Goal: Transaction & Acquisition: Purchase product/service

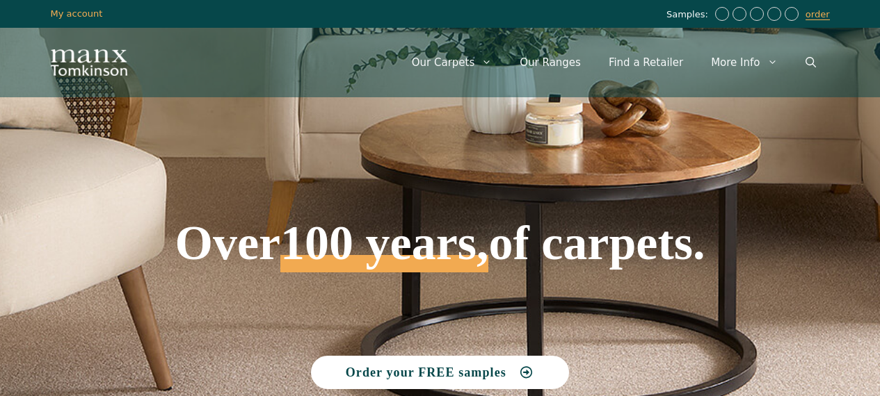
scroll to position [626, 0]
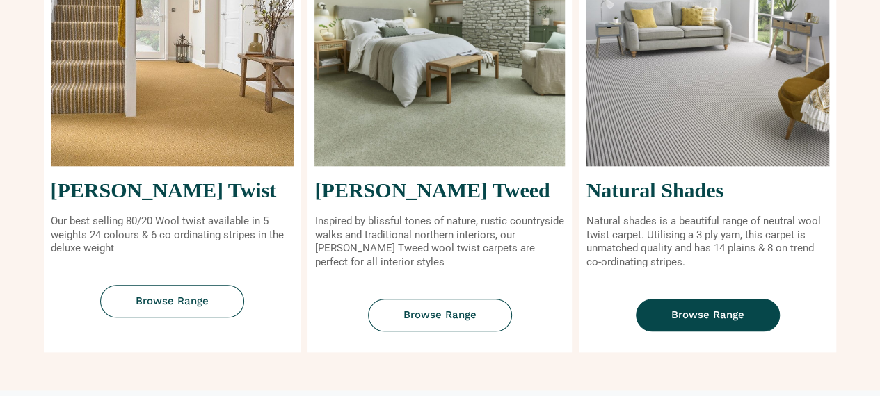
click at [715, 315] on span "Browse Range" at bounding box center [707, 315] width 73 height 10
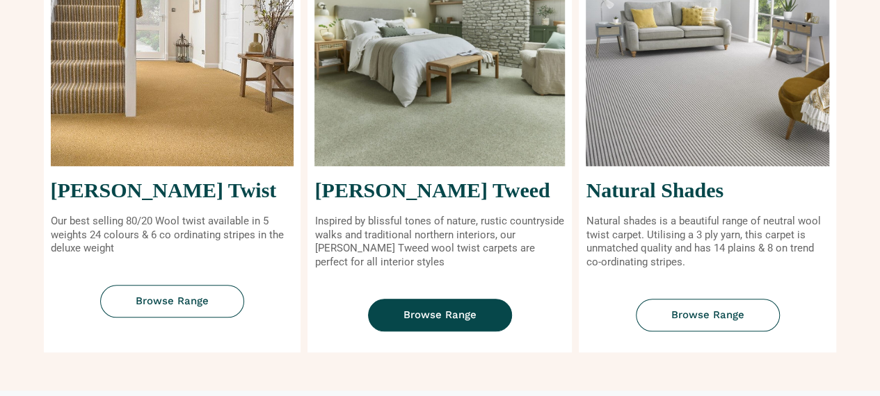
click at [449, 311] on span "Browse Range" at bounding box center [439, 315] width 73 height 10
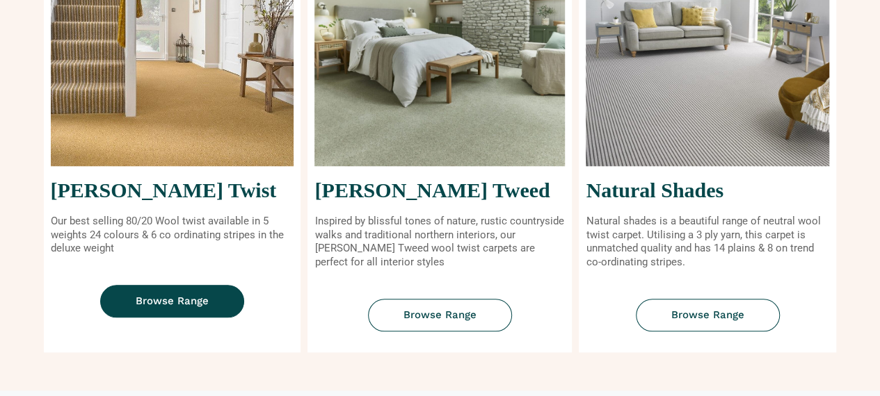
click at [182, 299] on span "Browse Range" at bounding box center [172, 301] width 73 height 10
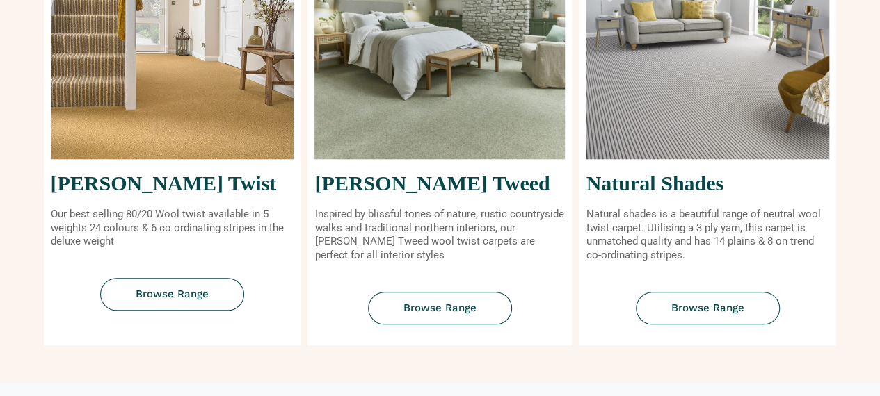
scroll to position [663, 0]
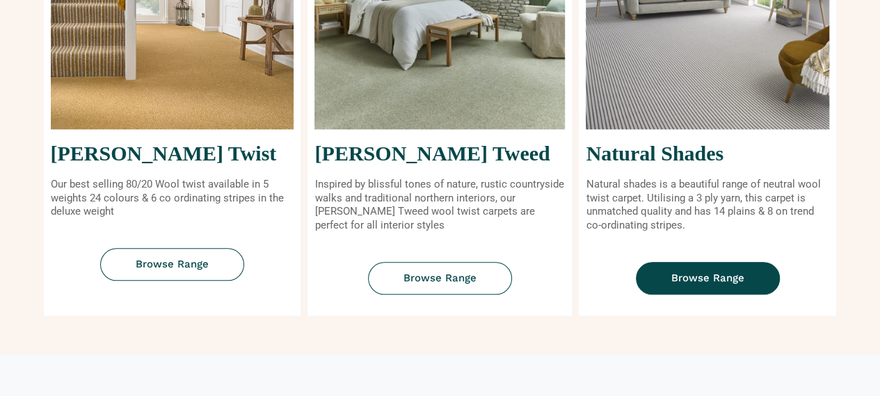
click at [643, 271] on link "Browse Range" at bounding box center [708, 278] width 144 height 33
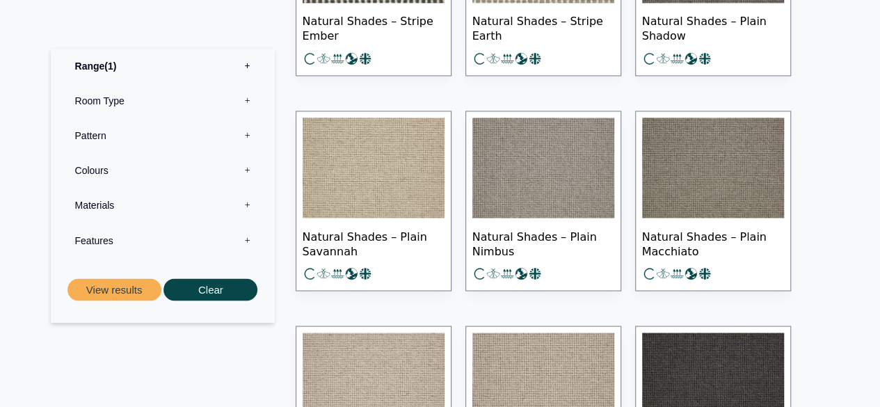
scroll to position [835, 0]
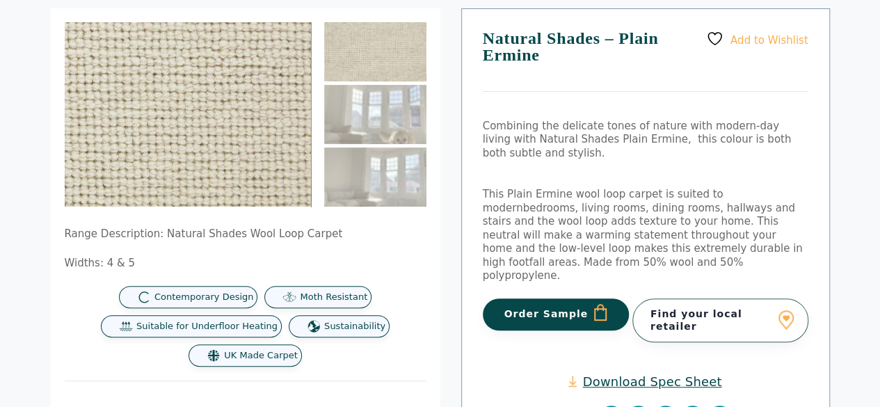
scroll to position [209, 0]
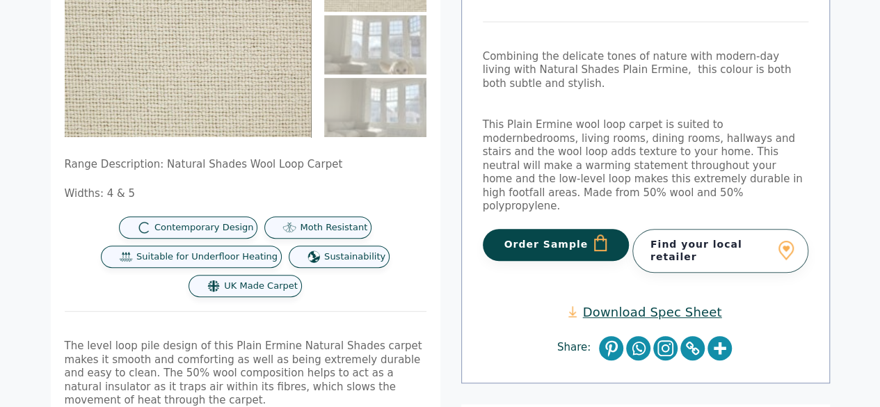
click at [536, 230] on button "Order Sample" at bounding box center [556, 245] width 147 height 32
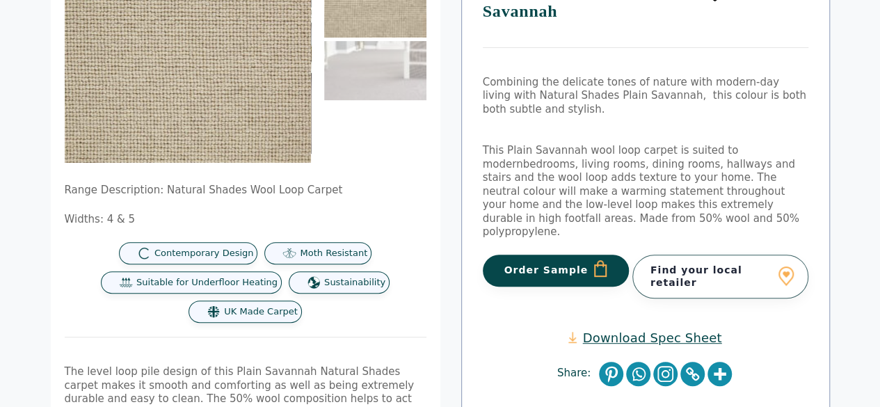
scroll to position [209, 0]
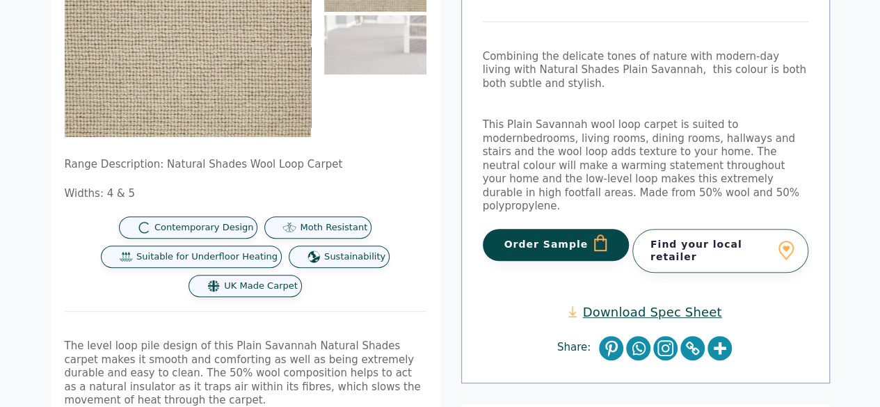
click at [568, 229] on button "Order Sample" at bounding box center [556, 245] width 147 height 32
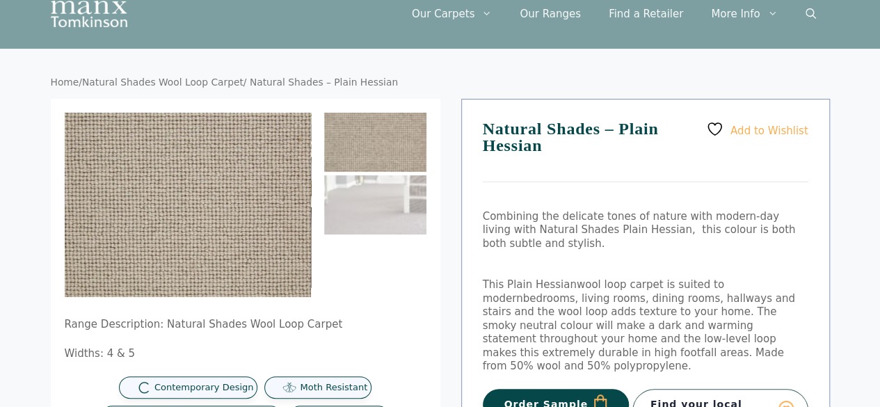
scroll to position [139, 0]
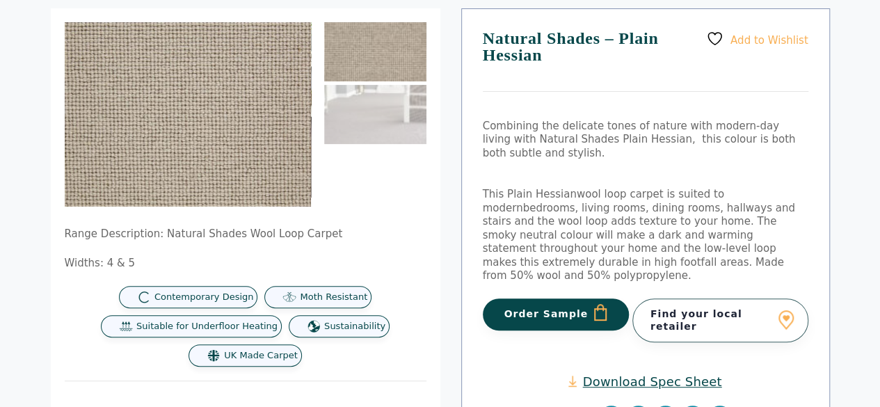
click at [561, 299] on button "Order Sample" at bounding box center [556, 314] width 147 height 32
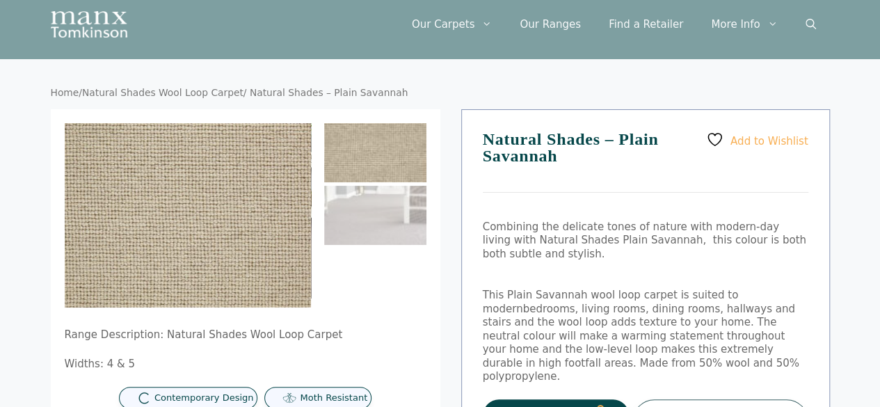
scroll to position [139, 0]
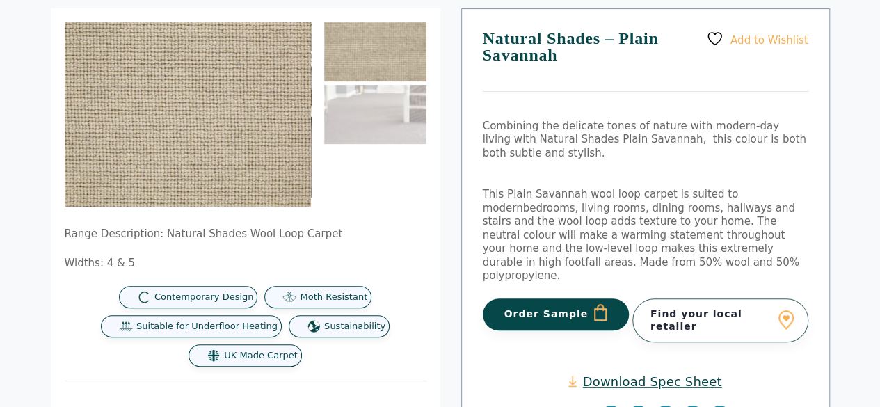
click at [565, 300] on button "Order Sample" at bounding box center [556, 314] width 147 height 32
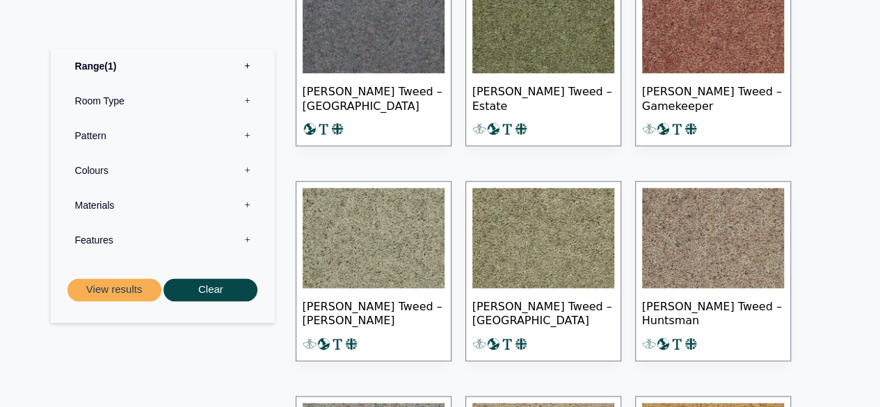
scroll to position [626, 0]
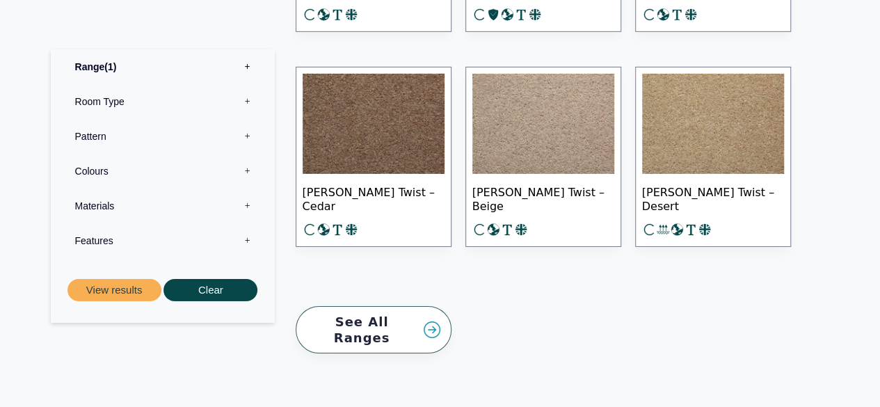
scroll to position [2156, 0]
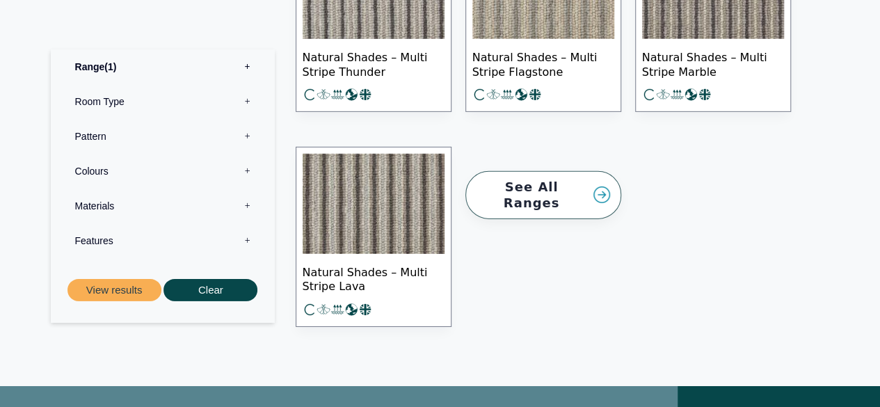
scroll to position [2117, 0]
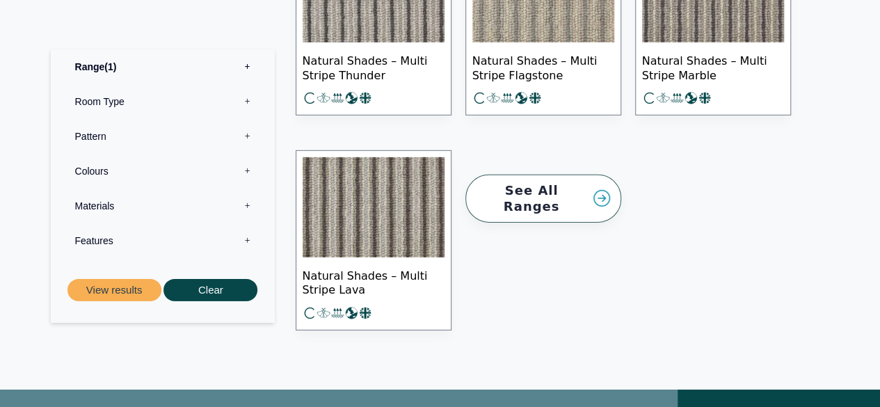
click at [524, 193] on link "See All Ranges" at bounding box center [543, 199] width 156 height 48
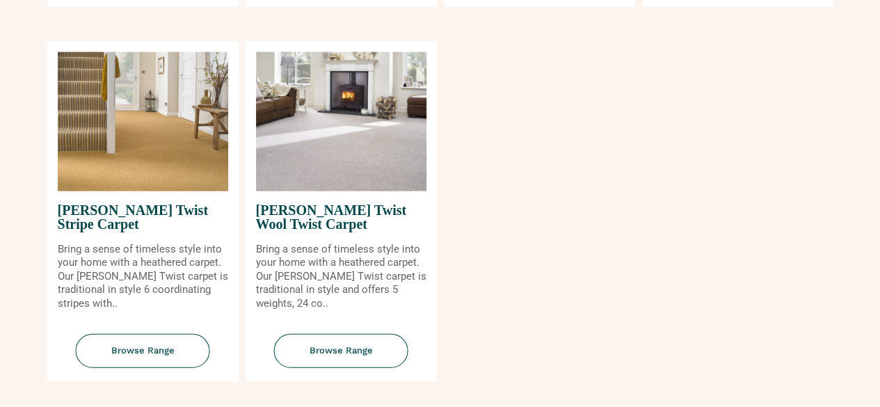
scroll to position [1669, 0]
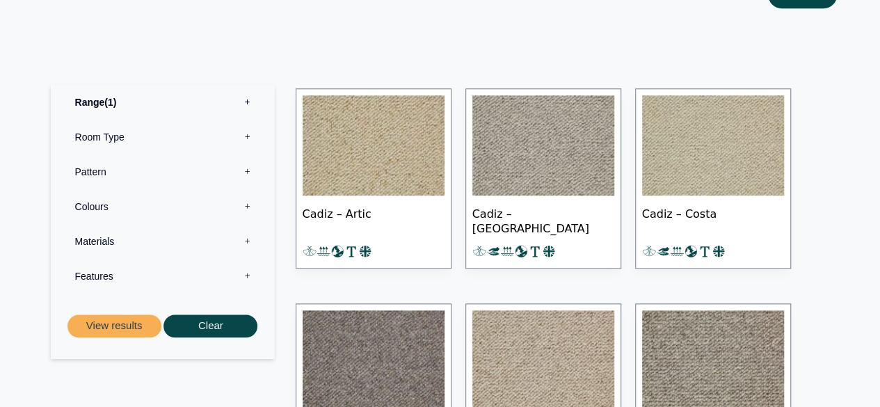
scroll to position [626, 0]
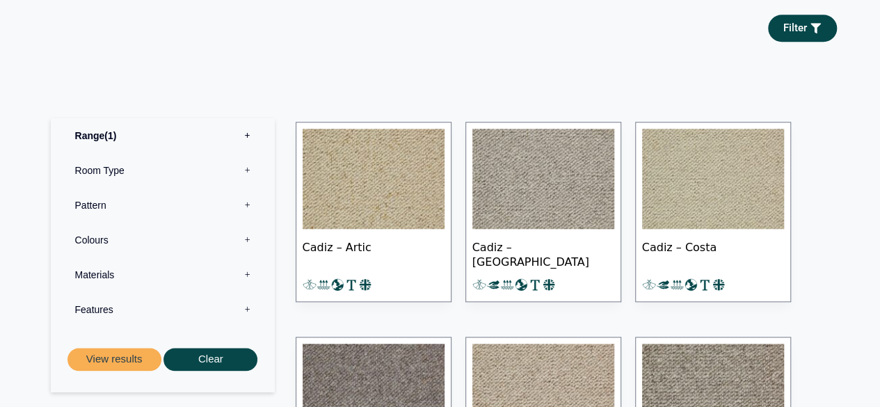
click at [106, 201] on label "Pattern 0" at bounding box center [162, 205] width 203 height 35
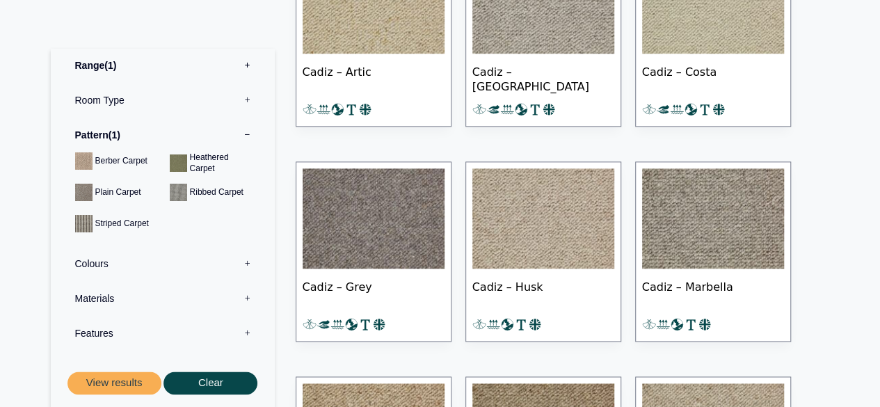
scroll to position [835, 0]
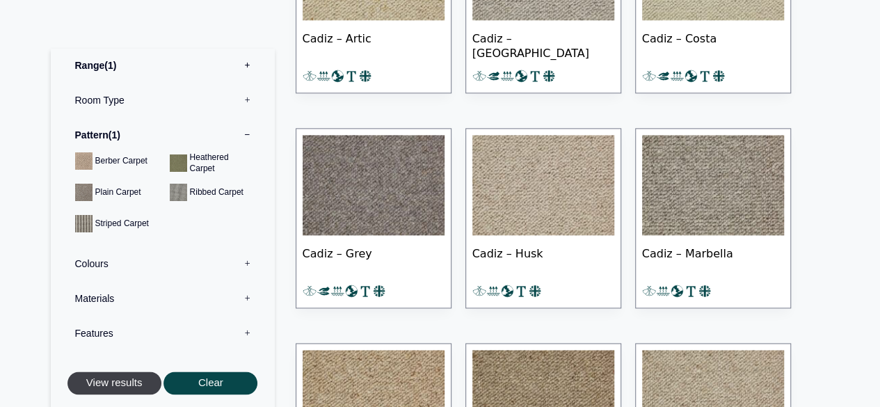
click at [133, 378] on button "View results" at bounding box center [114, 382] width 94 height 23
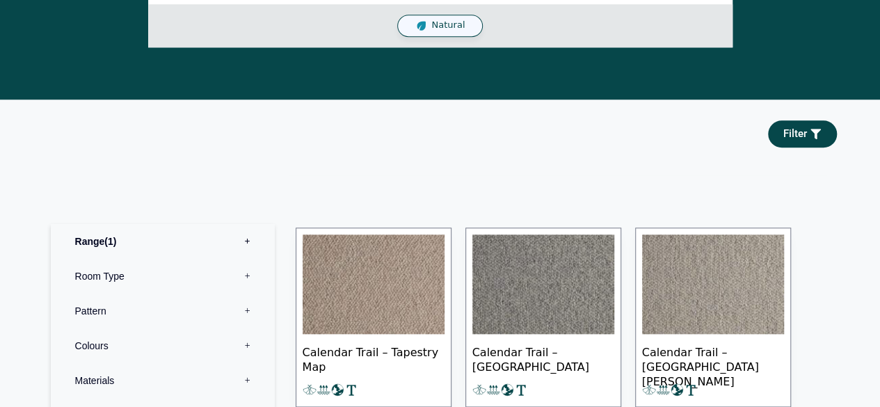
scroll to position [765, 0]
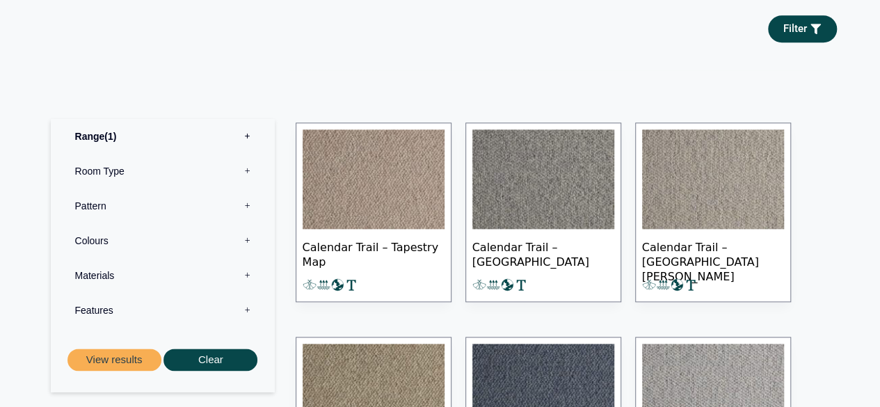
click at [146, 200] on label "Pattern 0" at bounding box center [162, 205] width 203 height 35
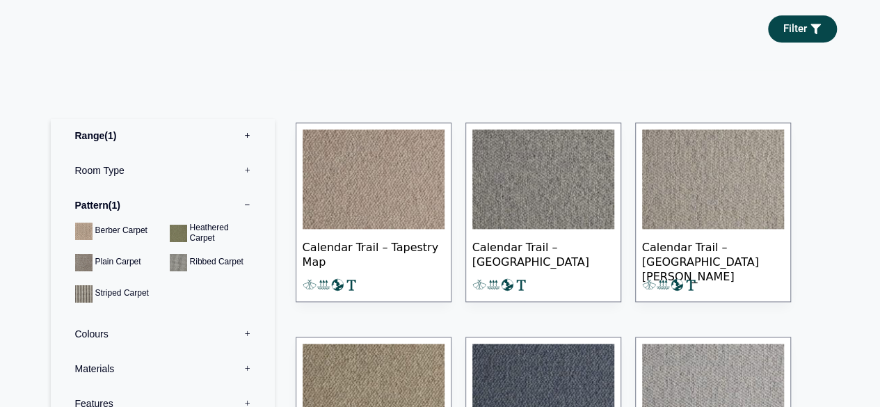
scroll to position [904, 0]
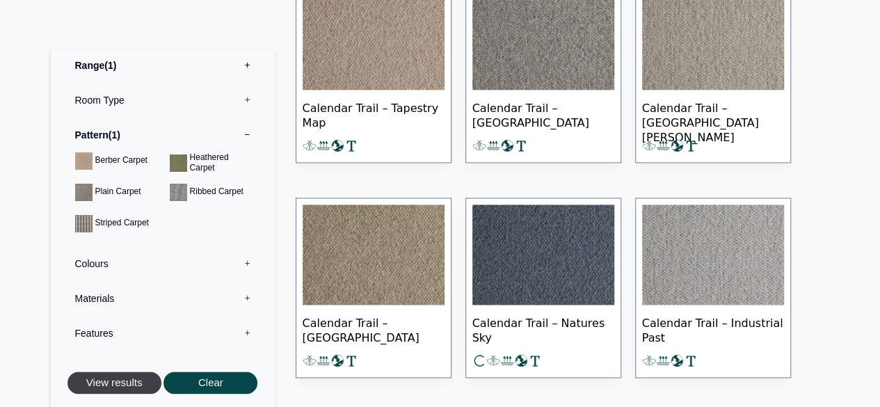
click at [96, 387] on button "View results" at bounding box center [114, 382] width 94 height 23
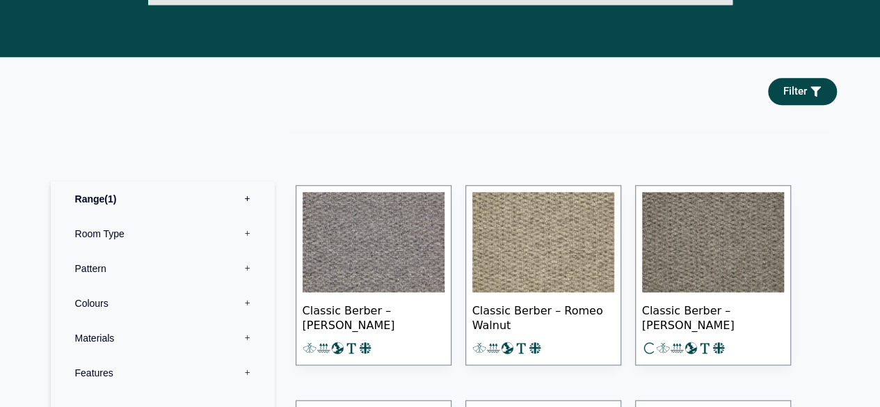
scroll to position [696, 0]
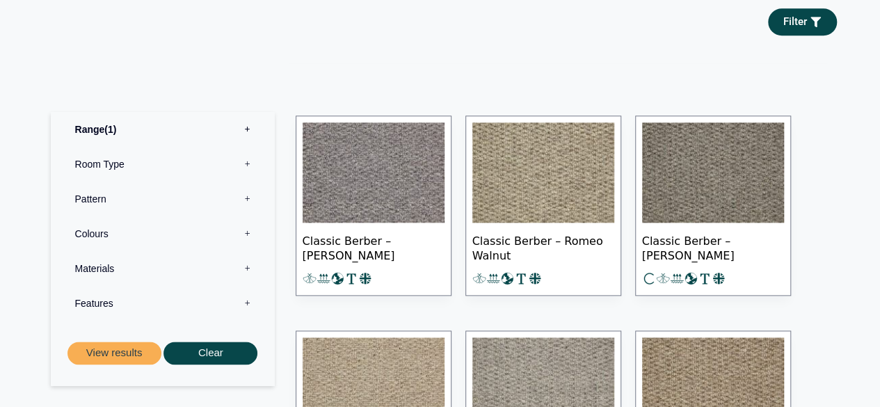
click at [129, 198] on label "Pattern 0" at bounding box center [162, 199] width 203 height 35
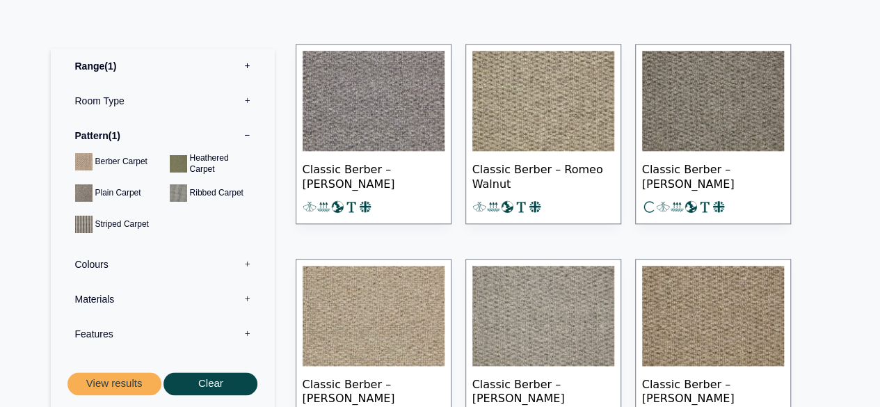
scroll to position [835, 0]
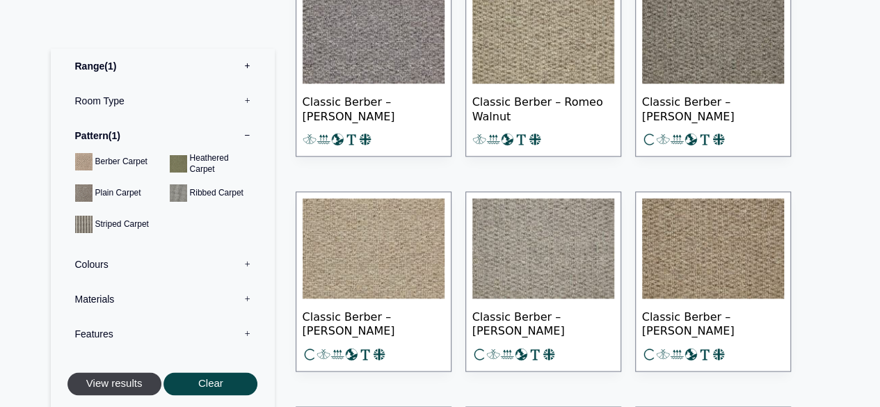
click at [104, 378] on button "View results" at bounding box center [114, 383] width 94 height 23
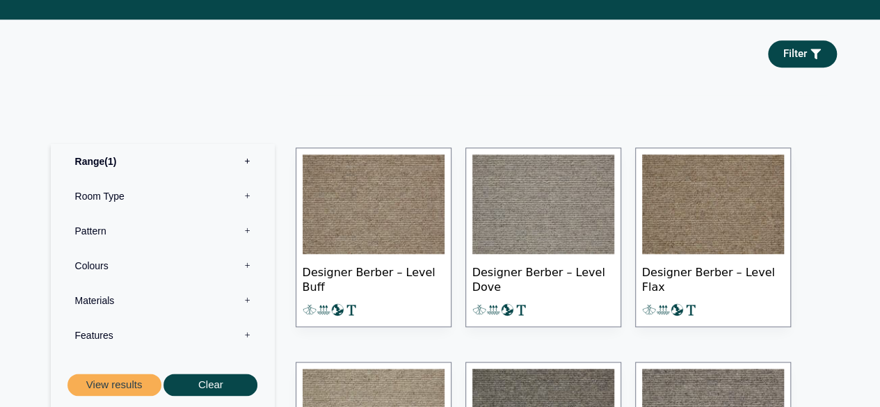
scroll to position [487, 0]
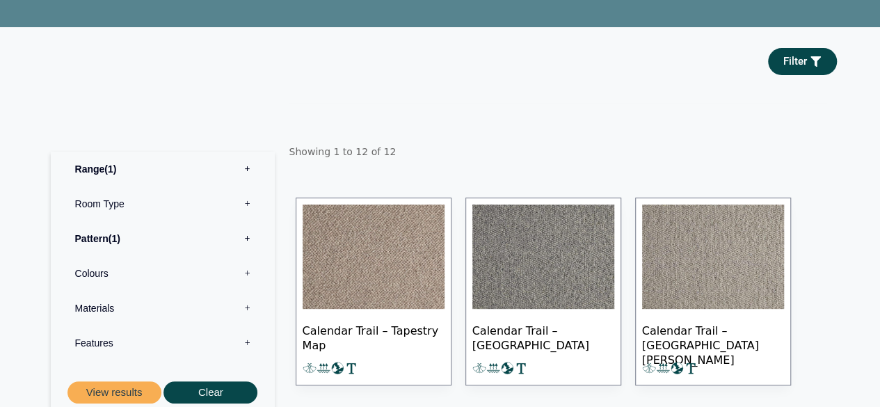
scroll to position [209, 0]
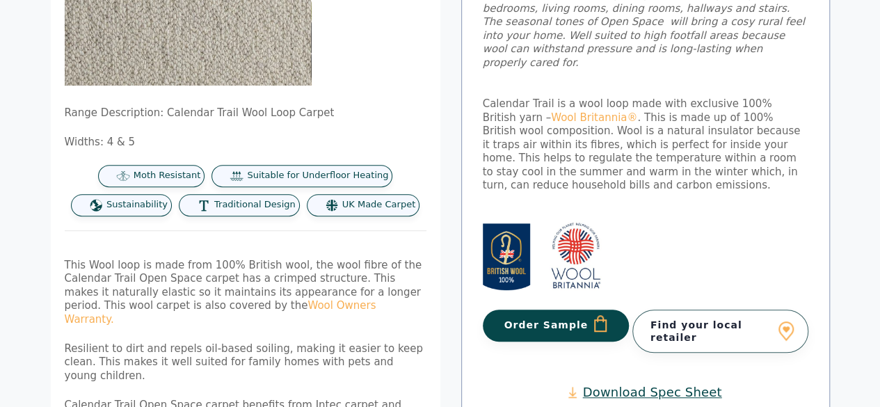
scroll to position [417, 0]
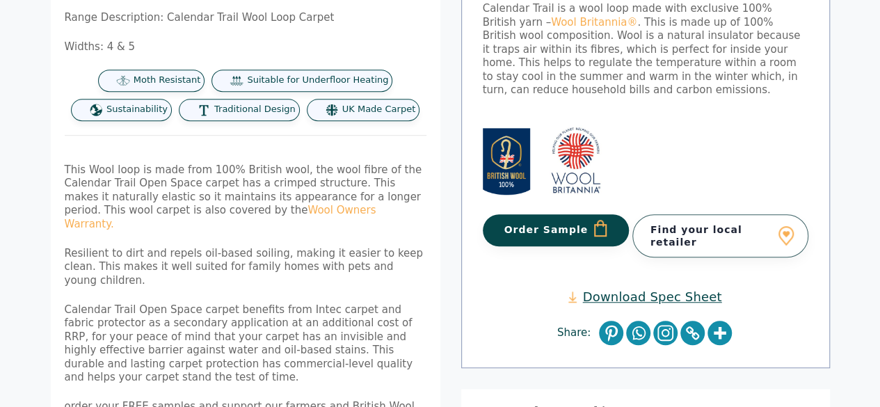
click at [562, 214] on button "Order Sample" at bounding box center [556, 230] width 147 height 32
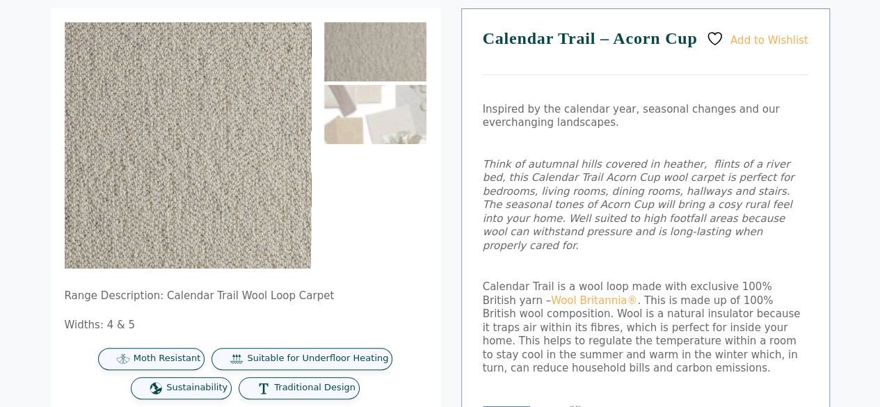
scroll to position [278, 0]
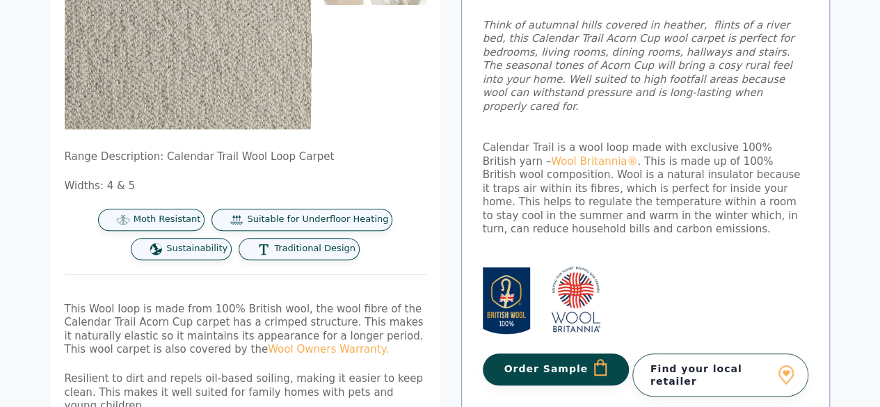
click at [536, 353] on button "Order Sample" at bounding box center [556, 369] width 147 height 32
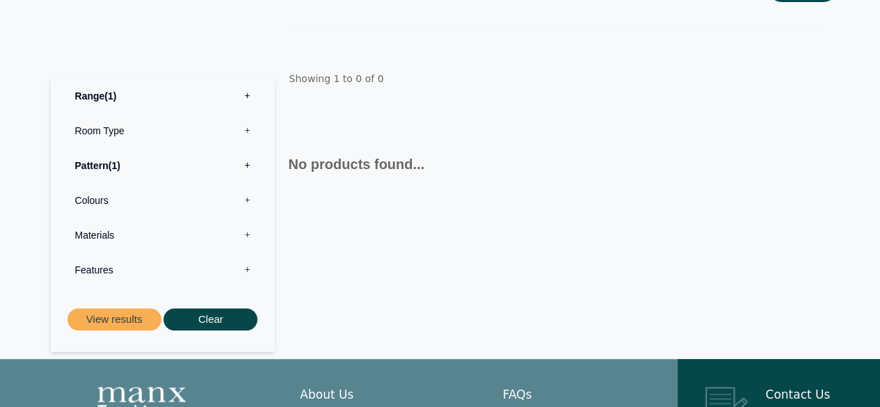
scroll to position [278, 0]
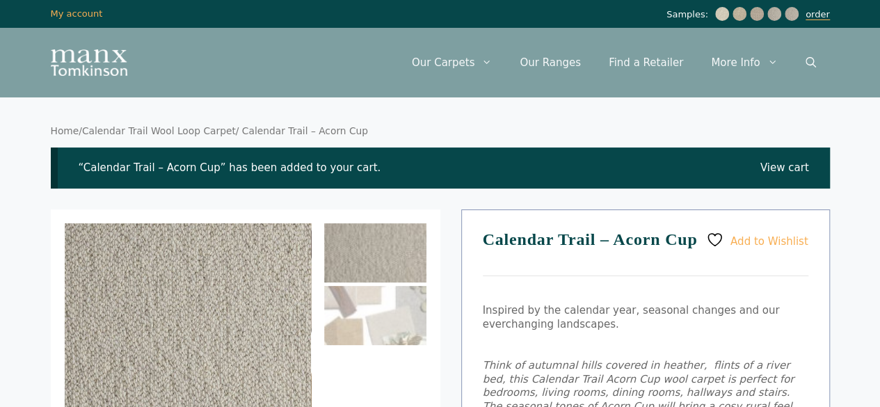
click at [812, 15] on link "order" at bounding box center [817, 14] width 24 height 11
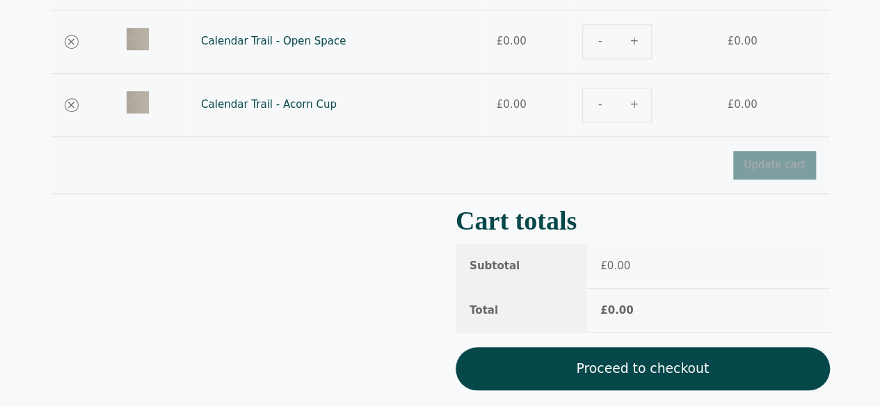
scroll to position [417, 0]
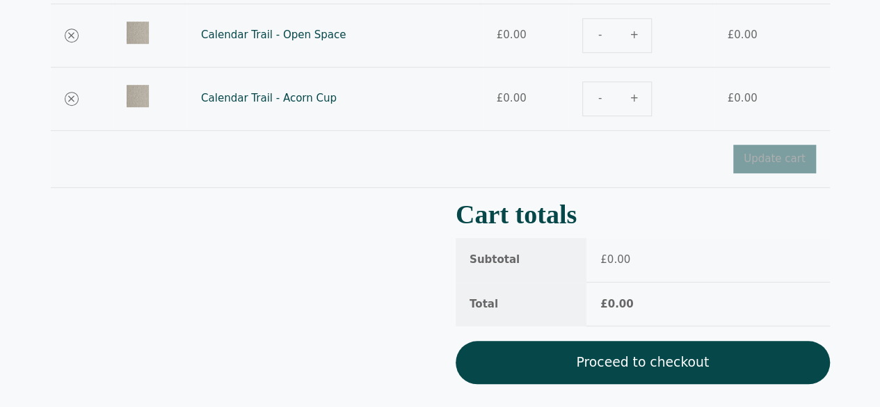
click at [705, 369] on link "Proceed to checkout" at bounding box center [643, 362] width 374 height 43
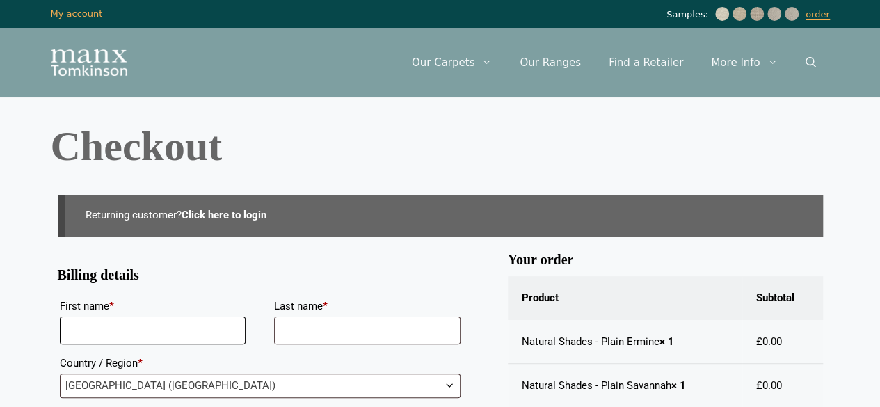
click at [234, 326] on input "First name *" at bounding box center [153, 330] width 186 height 28
type input "*****"
type input "********"
type input "**********"
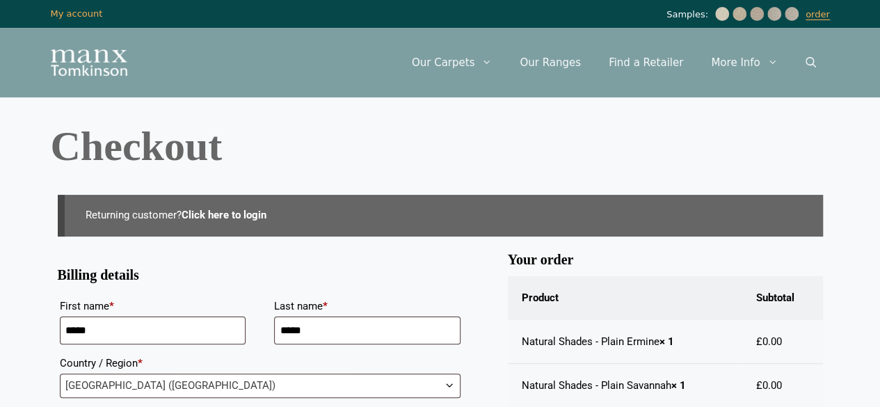
type input "**********"
type input "********"
type input "**********"
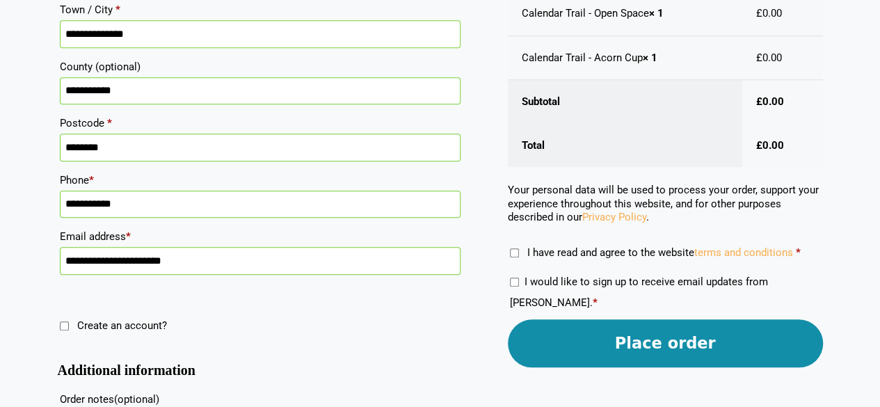
scroll to position [487, 0]
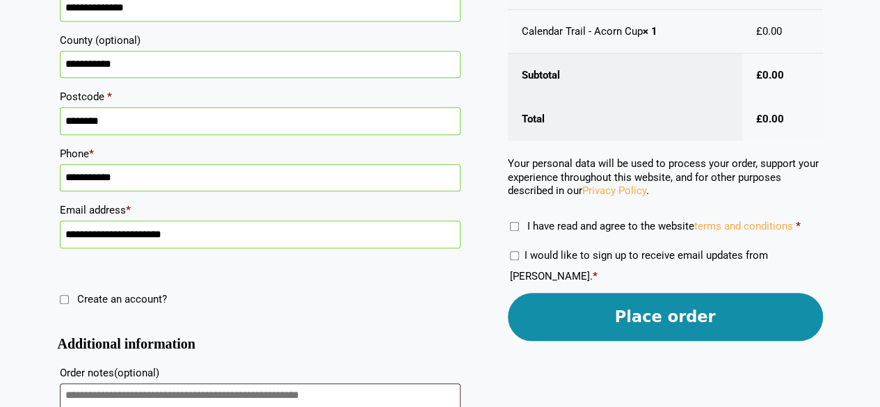
click at [657, 321] on button "Place order" at bounding box center [665, 317] width 315 height 48
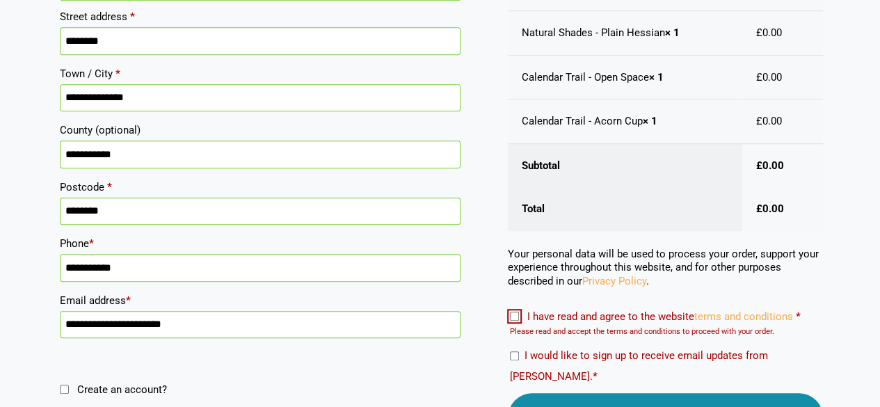
scroll to position [535, 0]
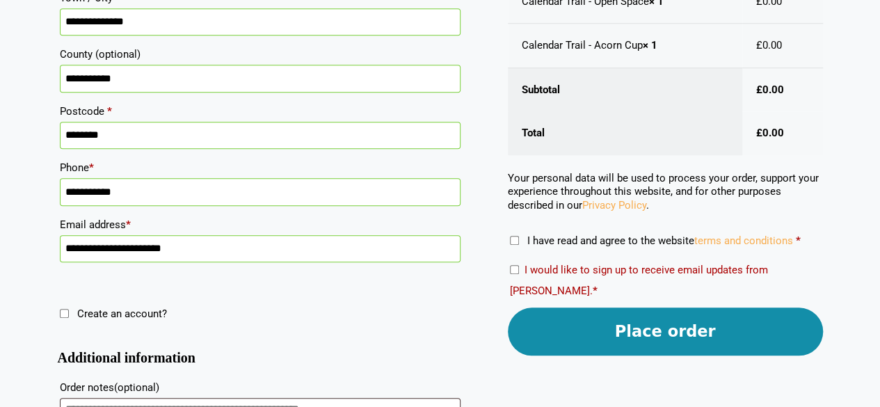
click at [516, 273] on label "I would like to sign up to receive email updates from Manx Tomkinson. *" at bounding box center [639, 280] width 258 height 33
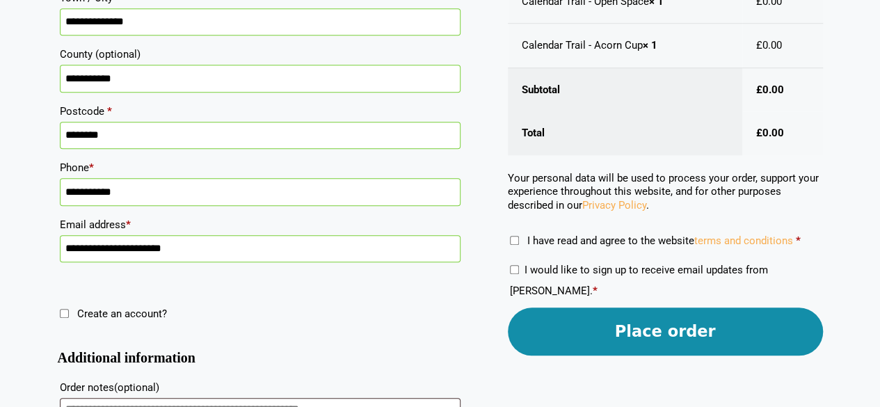
click at [637, 328] on button "Place order" at bounding box center [665, 331] width 315 height 48
